Goal: Transaction & Acquisition: Purchase product/service

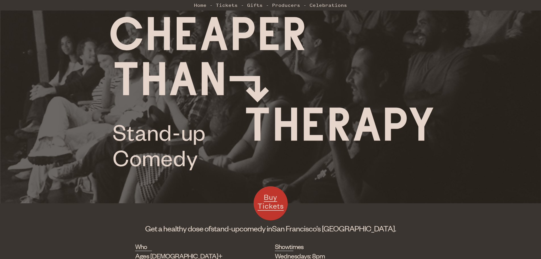
scroll to position [114, 0]
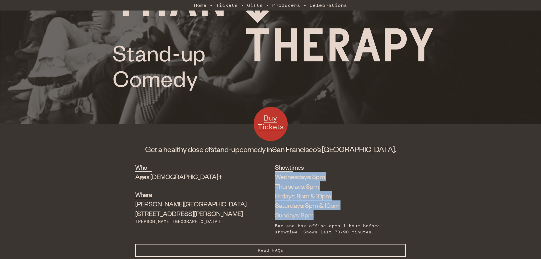
drag, startPoint x: 242, startPoint y: 174, endPoint x: 301, endPoint y: 216, distance: 72.1
click at [301, 216] on div "Who Ages [DEMOGRAPHIC_DATA]+ Where [PERSON_NAME][GEOGRAPHIC_DATA] [STREET_ADDRE…" at bounding box center [270, 202] width 271 height 81
click at [301, 216] on li "Sundays: 8pm" at bounding box center [336, 215] width 122 height 10
drag, startPoint x: 294, startPoint y: 217, endPoint x: 227, endPoint y: 178, distance: 77.0
click at [227, 178] on div "Who Ages [DEMOGRAPHIC_DATA]+ Where [PERSON_NAME][GEOGRAPHIC_DATA] [STREET_ADDRE…" at bounding box center [270, 202] width 271 height 81
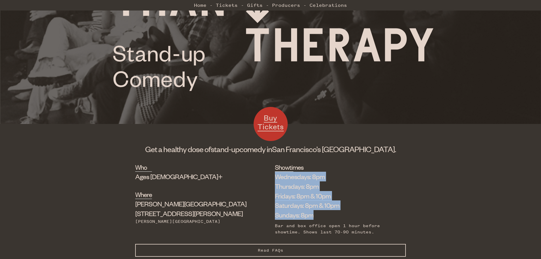
click at [227, 178] on div "Who Ages [DEMOGRAPHIC_DATA]+ Where [PERSON_NAME][GEOGRAPHIC_DATA] [STREET_ADDRE…" at bounding box center [270, 202] width 271 height 81
drag, startPoint x: 231, startPoint y: 180, endPoint x: 324, endPoint y: 216, distance: 99.2
click at [324, 216] on div "Who Ages [DEMOGRAPHIC_DATA]+ Where [PERSON_NAME][GEOGRAPHIC_DATA] [STREET_ADDRE…" at bounding box center [270, 202] width 271 height 81
click at [324, 215] on li "Sundays: 8pm" at bounding box center [336, 215] width 122 height 10
drag, startPoint x: 311, startPoint y: 218, endPoint x: 237, endPoint y: 185, distance: 80.2
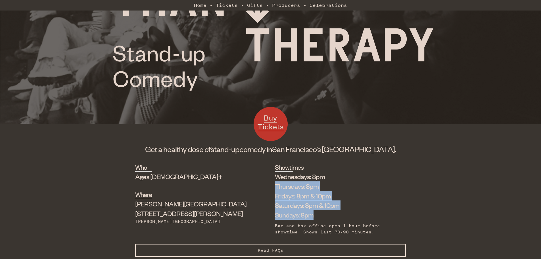
click at [237, 185] on div "Who Ages [DEMOGRAPHIC_DATA]+ Where [PERSON_NAME][GEOGRAPHIC_DATA] [STREET_ADDRE…" at bounding box center [270, 202] width 271 height 81
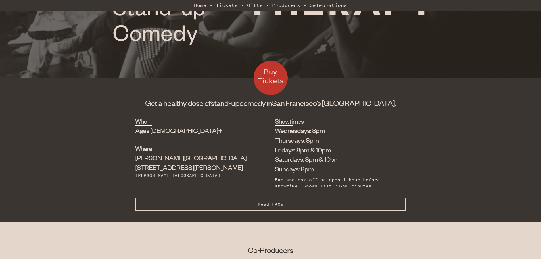
scroll to position [170, 0]
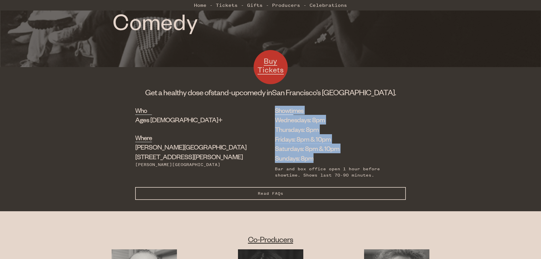
drag, startPoint x: 269, startPoint y: 141, endPoint x: 286, endPoint y: 158, distance: 23.9
click at [286, 158] on div "Who Ages [DEMOGRAPHIC_DATA]+ Where [PERSON_NAME][GEOGRAPHIC_DATA] [STREET_ADDRE…" at bounding box center [270, 146] width 271 height 81
click at [286, 158] on li "Sundays: 8pm" at bounding box center [336, 158] width 122 height 10
drag, startPoint x: 295, startPoint y: 156, endPoint x: 235, endPoint y: 109, distance: 76.0
click at [235, 110] on div "Who Ages [DEMOGRAPHIC_DATA]+ Where [PERSON_NAME][GEOGRAPHIC_DATA] [STREET_ADDRE…" at bounding box center [270, 146] width 271 height 81
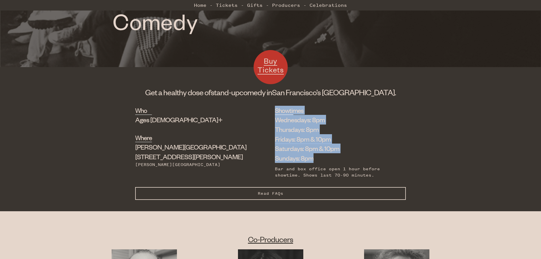
click at [240, 117] on div "Who Ages [DEMOGRAPHIC_DATA]+ Where [PERSON_NAME][GEOGRAPHIC_DATA] [STREET_ADDRE…" at bounding box center [270, 146] width 271 height 81
drag, startPoint x: 298, startPoint y: 157, endPoint x: 241, endPoint y: 123, distance: 65.8
click at [241, 123] on div "Who Ages [DEMOGRAPHIC_DATA]+ Where [PERSON_NAME][GEOGRAPHIC_DATA] [STREET_ADDRE…" at bounding box center [270, 146] width 271 height 81
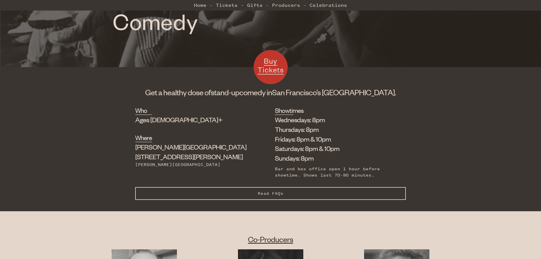
click at [268, 76] on link "Buy Tickets" at bounding box center [270, 67] width 34 height 34
